Goal: Find specific page/section: Find specific page/section

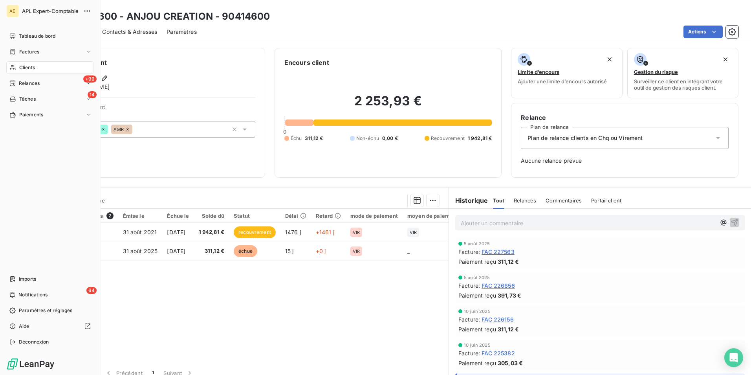
click at [46, 69] on div "Clients" at bounding box center [50, 67] width 88 height 13
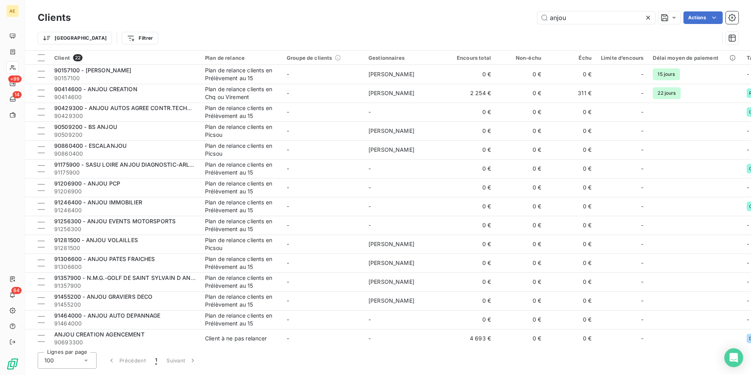
drag, startPoint x: 608, startPoint y: 18, endPoint x: 532, endPoint y: 13, distance: 75.6
click at [532, 13] on div "anjou Actions" at bounding box center [409, 17] width 659 height 13
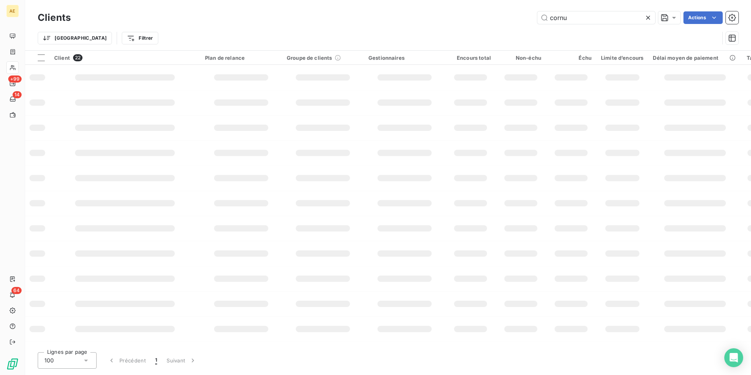
type input "cornu"
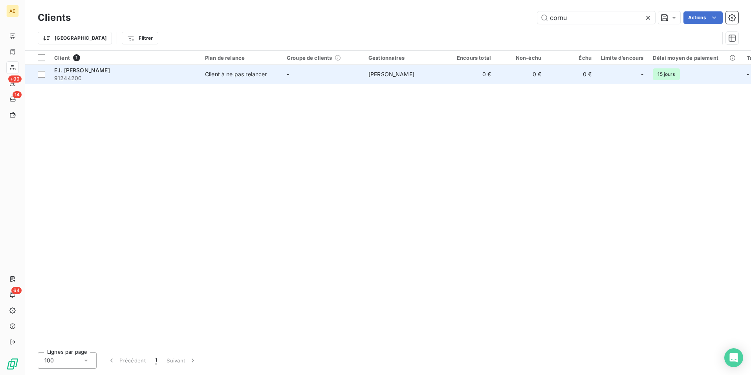
click at [103, 68] on span "E.I. [PERSON_NAME]" at bounding box center [82, 70] width 56 height 7
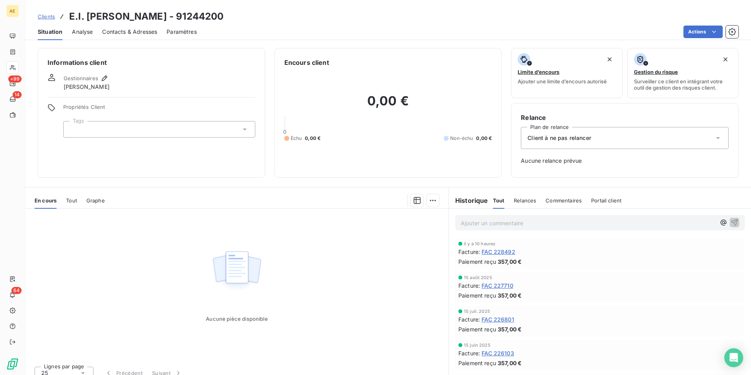
click at [505, 284] on span "FAC 227710" at bounding box center [498, 285] width 32 height 8
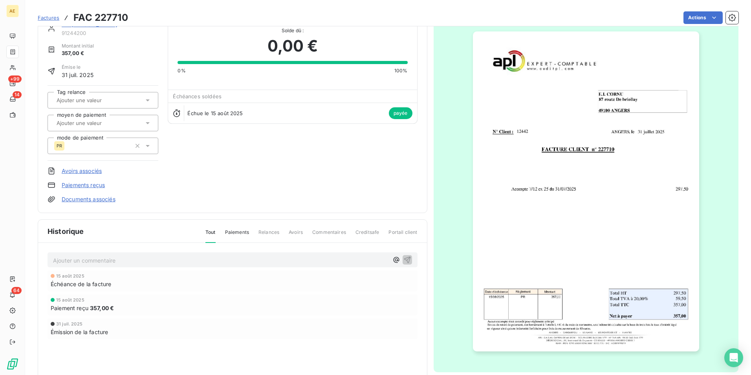
scroll to position [40, 0]
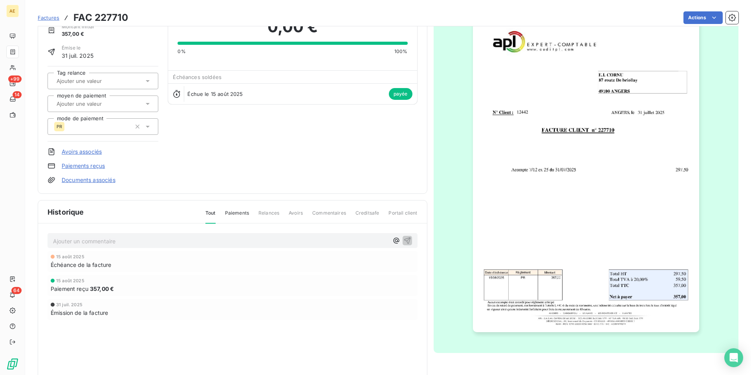
click at [595, 240] on img "button" at bounding box center [586, 172] width 226 height 320
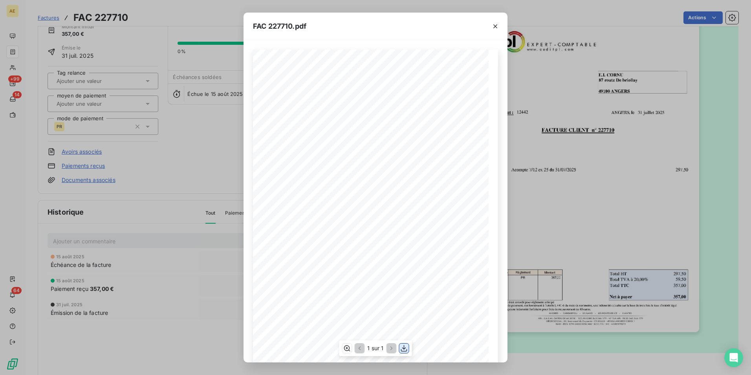
click at [405, 348] on icon "button" at bounding box center [404, 348] width 8 height 8
click at [490, 25] on button "button" at bounding box center [495, 26] width 13 height 13
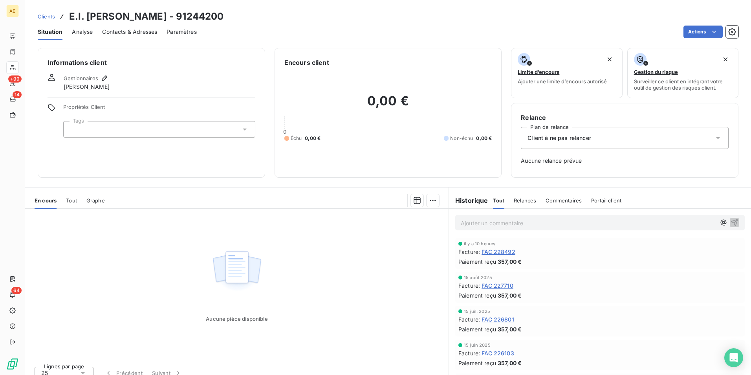
click at [494, 253] on span "FAC 228492" at bounding box center [499, 252] width 34 height 8
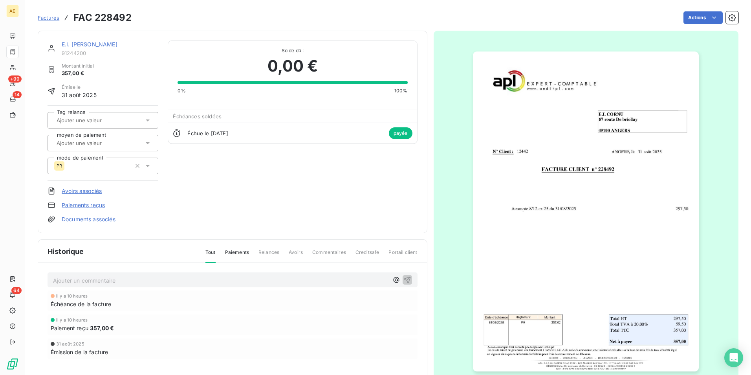
click at [593, 295] on img "button" at bounding box center [586, 211] width 226 height 320
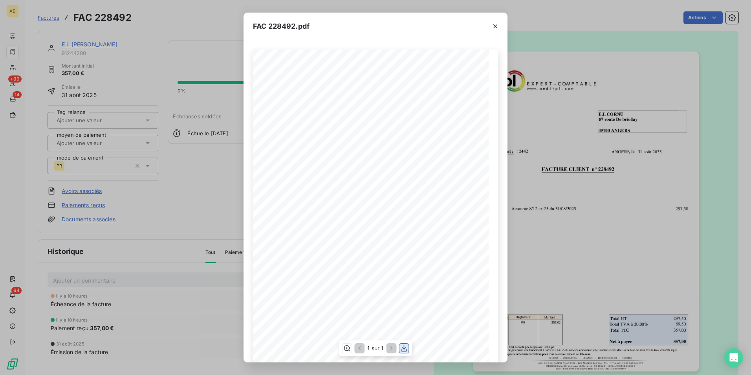
click at [402, 348] on icon "button" at bounding box center [404, 348] width 8 height 8
click at [495, 31] on button "button" at bounding box center [495, 26] width 13 height 13
